Goal: Navigation & Orientation: Find specific page/section

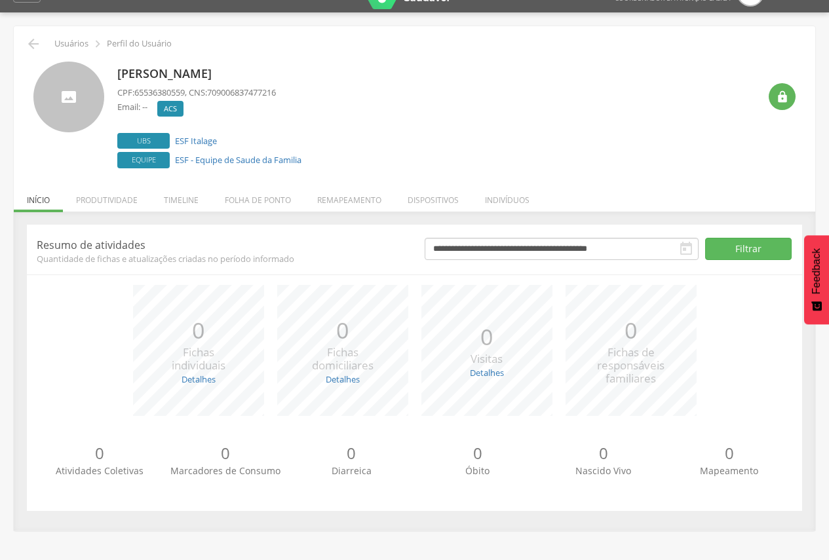
scroll to position [39, 0]
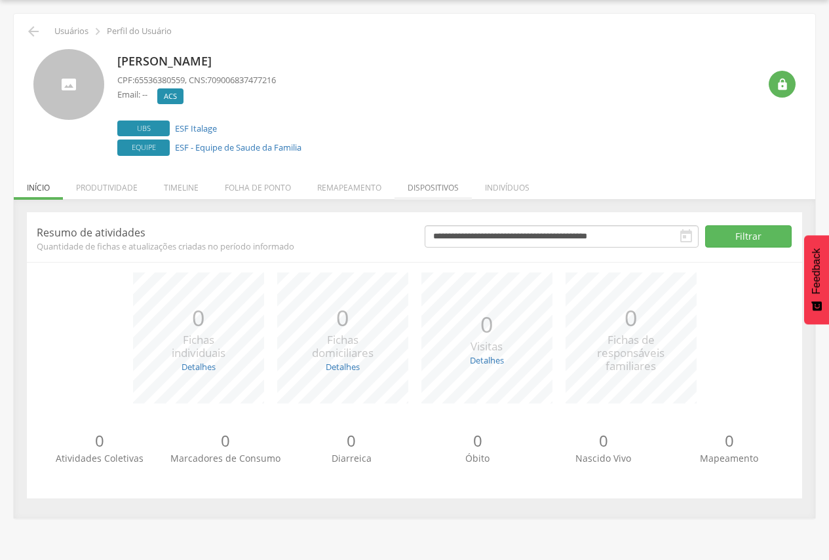
drag, startPoint x: 493, startPoint y: 190, endPoint x: 464, endPoint y: 193, distance: 29.0
click at [491, 191] on li "Indivíduos" at bounding box center [507, 184] width 71 height 31
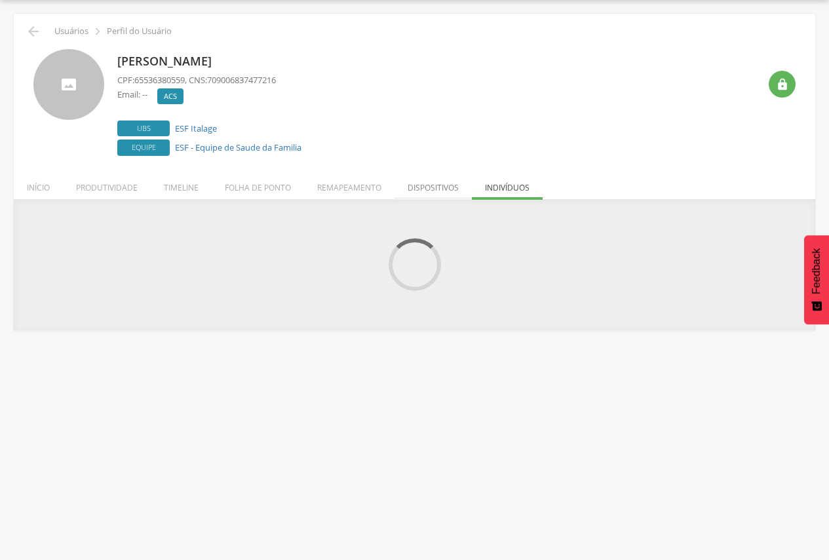
click at [434, 184] on li "Dispositivos" at bounding box center [433, 184] width 77 height 31
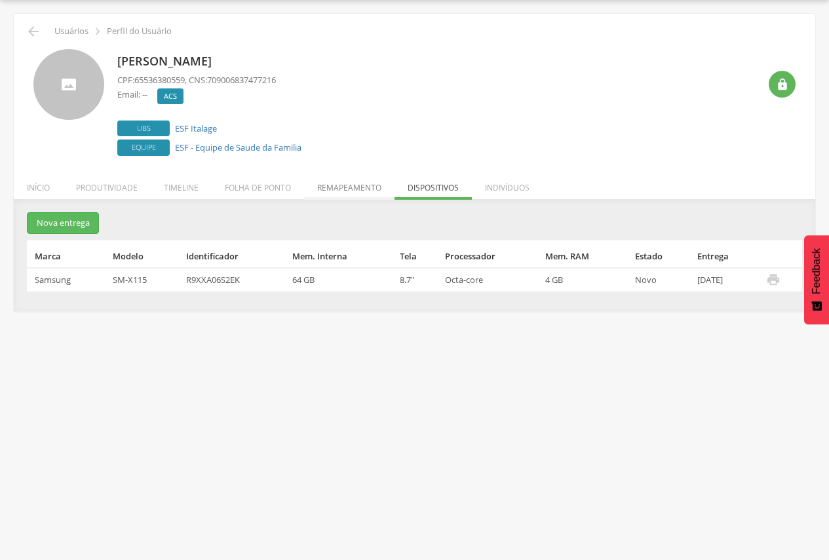
click at [352, 184] on li "Remapeamento" at bounding box center [349, 184] width 90 height 31
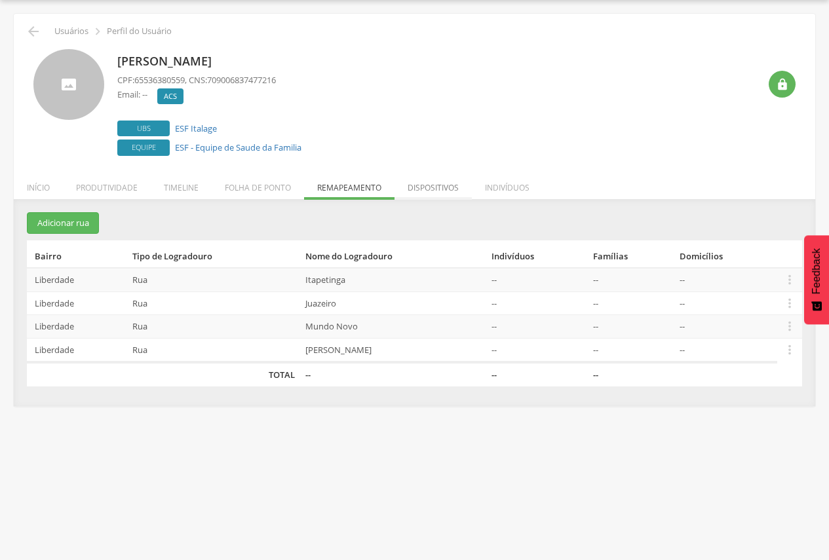
click at [437, 184] on li "Dispositivos" at bounding box center [433, 184] width 77 height 31
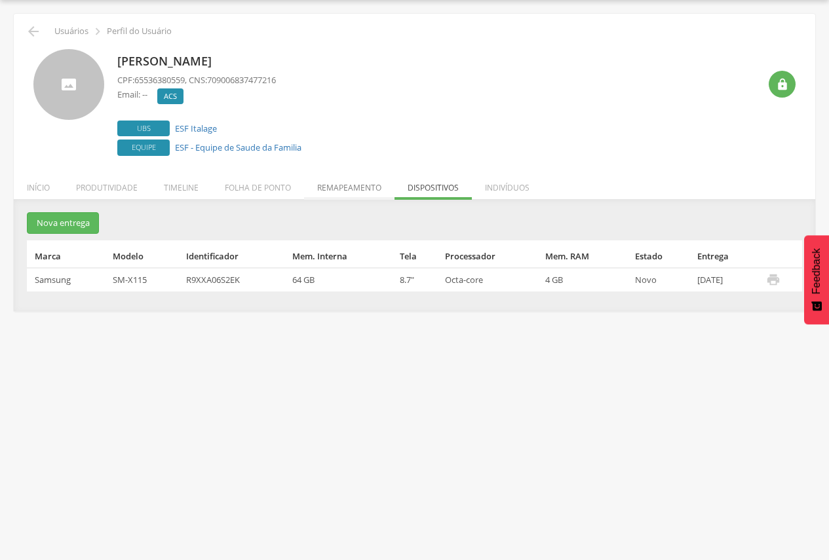
click at [336, 190] on li "Remapeamento" at bounding box center [349, 184] width 90 height 31
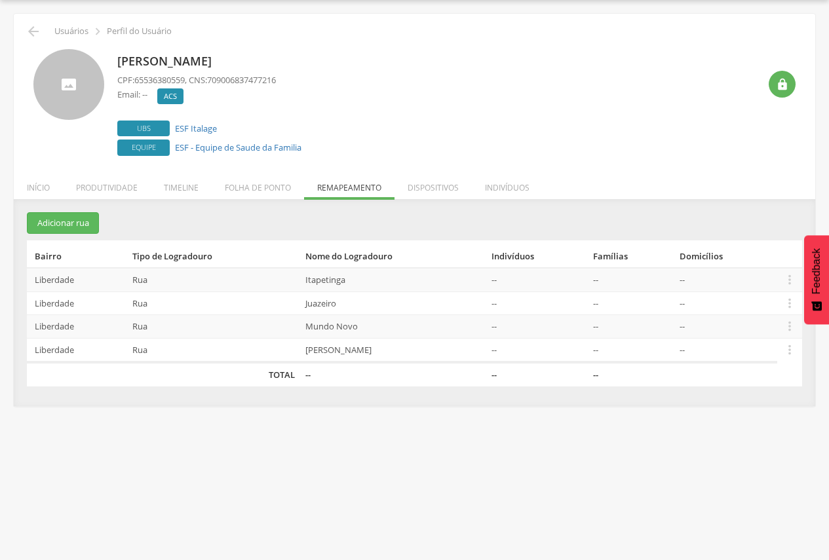
drag, startPoint x: 117, startPoint y: 62, endPoint x: 275, endPoint y: 51, distance: 158.3
click at [275, 51] on div "[PERSON_NAME] CPF: 65536380559 , CNS: 709006837477216 Email: -- [GEOGRAPHIC_DAT…" at bounding box center [209, 104] width 184 height 110
copy p "[PERSON_NAME]"
click at [42, 190] on li "Início" at bounding box center [38, 184] width 49 height 31
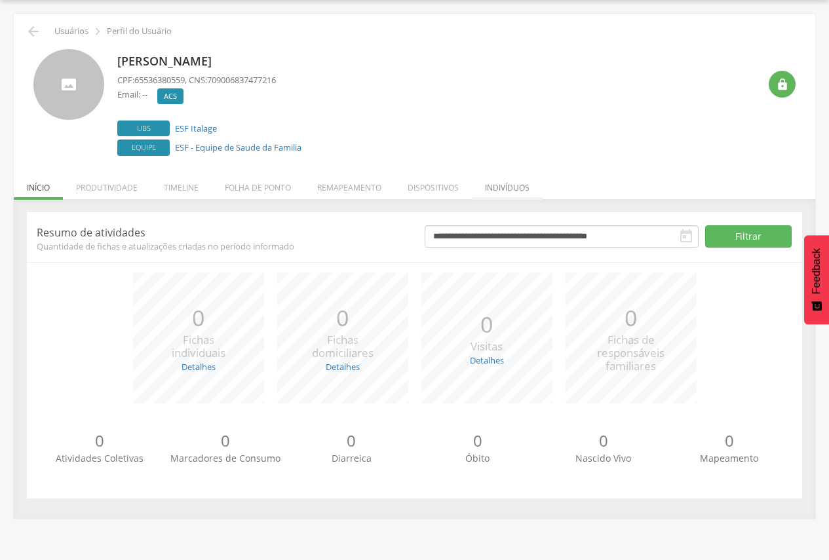
click at [511, 191] on li "Indivíduos" at bounding box center [507, 184] width 71 height 31
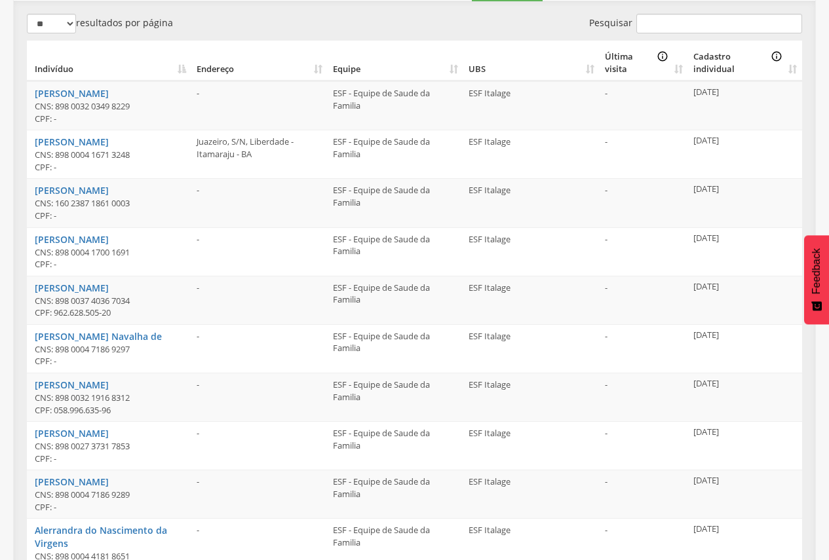
scroll to position [303, 0]
